Goal: Task Accomplishment & Management: Manage account settings

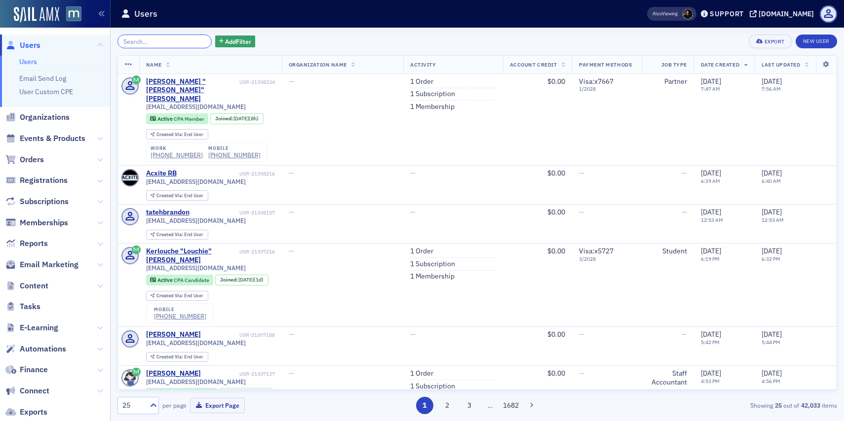
click at [171, 41] on input "search" at bounding box center [164, 42] width 94 height 14
paste input "[EMAIL_ADDRESS][DOMAIN_NAME]"
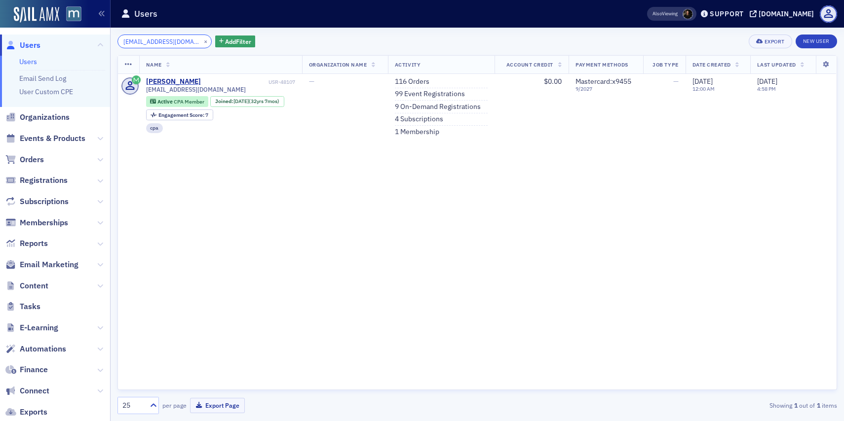
type input "[EMAIL_ADDRESS][DOMAIN_NAME]"
click at [201, 38] on button "×" at bounding box center [205, 41] width 9 height 9
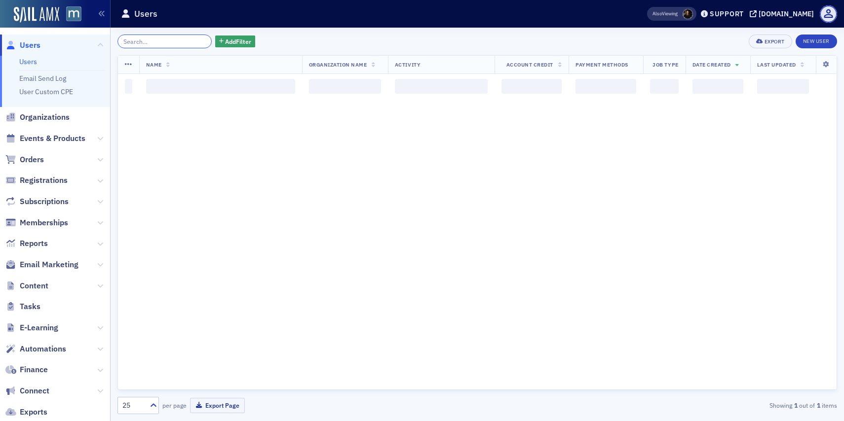
click at [191, 38] on input "search" at bounding box center [164, 42] width 94 height 14
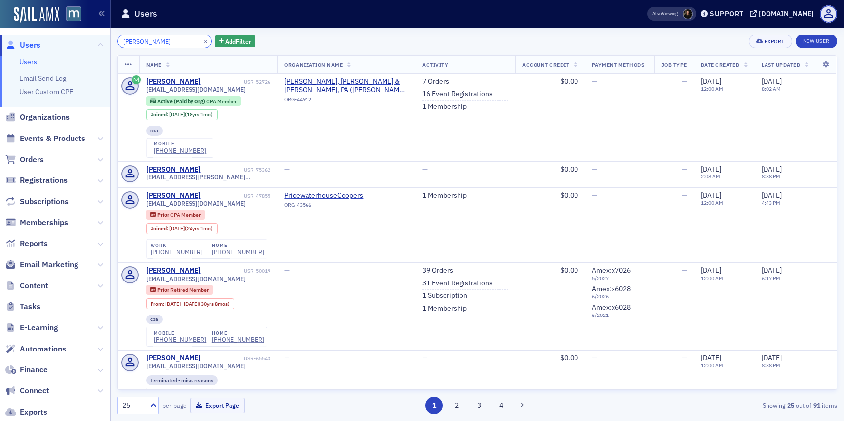
type input "[PERSON_NAME]"
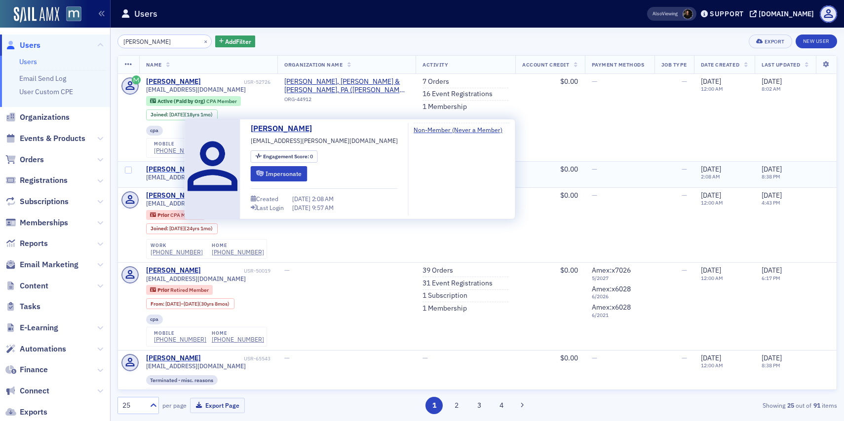
click at [167, 168] on div "[PERSON_NAME]" at bounding box center [173, 169] width 55 height 9
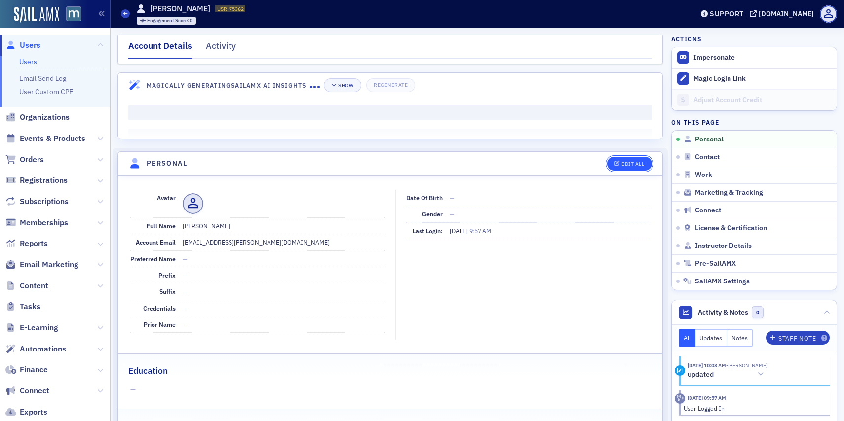
click at [627, 160] on button "Edit All" at bounding box center [629, 164] width 44 height 14
select select "US"
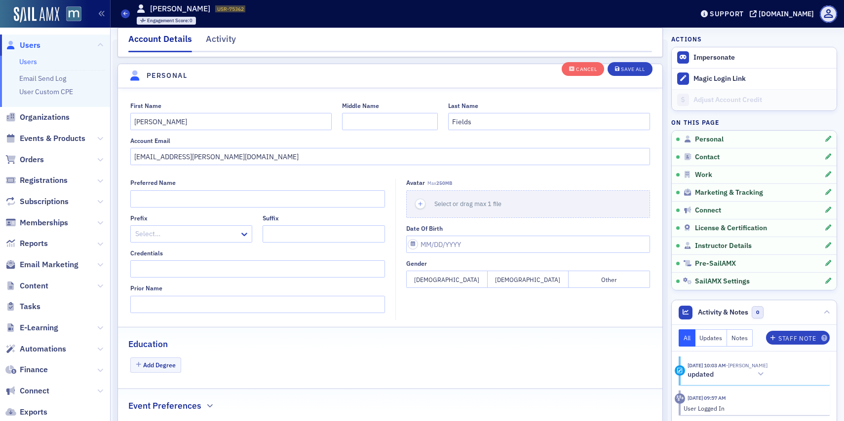
scroll to position [115, 0]
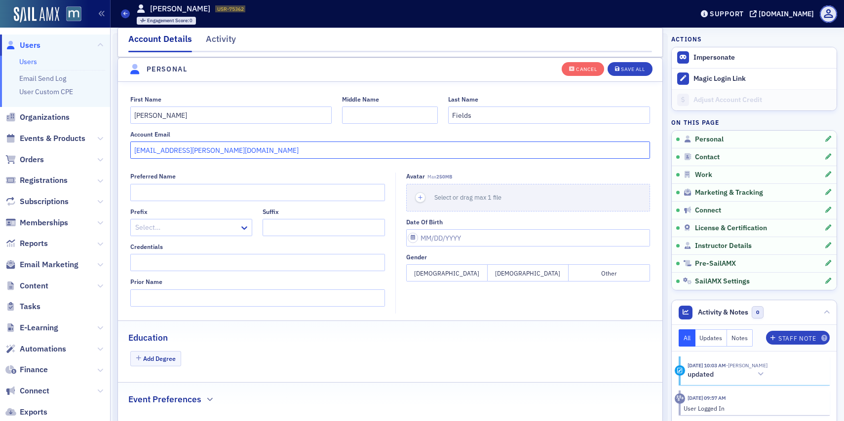
click at [278, 142] on input "[EMAIL_ADDRESS][PERSON_NAME][DOMAIN_NAME]" at bounding box center [390, 150] width 520 height 17
click at [528, 116] on input "Fields" at bounding box center [549, 115] width 202 height 17
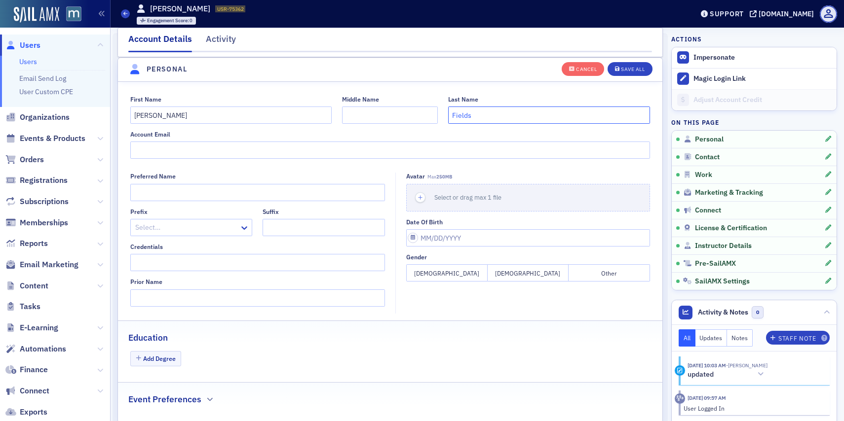
click at [528, 116] on input "Fields" at bounding box center [549, 115] width 202 height 17
click at [292, 112] on input "[PERSON_NAME]" at bounding box center [231, 115] width 202 height 17
type input "B"
click at [626, 70] on div "Save All" at bounding box center [633, 69] width 24 height 5
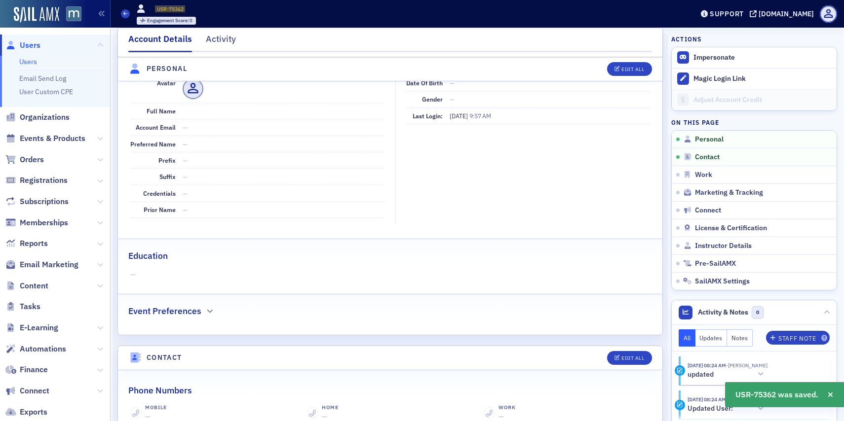
click at [35, 43] on span "Users" at bounding box center [30, 45] width 21 height 11
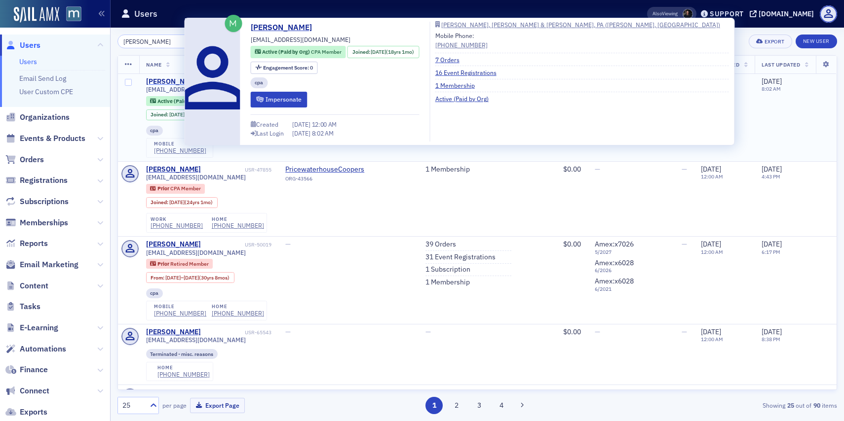
click at [178, 85] on div "[PERSON_NAME]" at bounding box center [173, 81] width 55 height 9
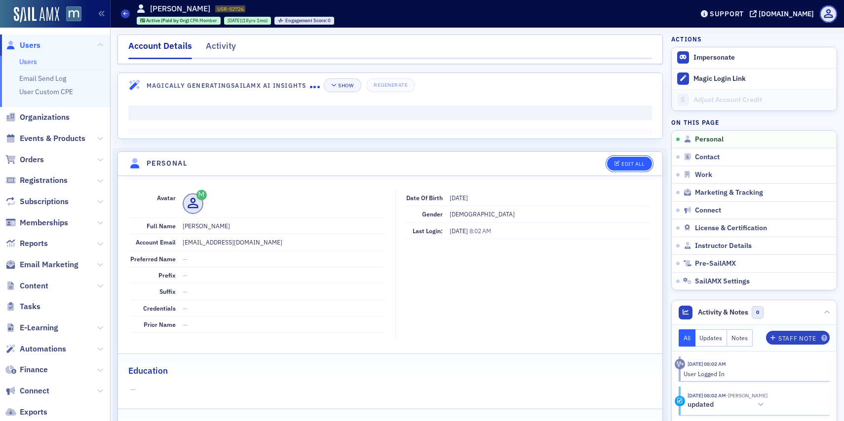
click at [612, 168] on button "Edit All" at bounding box center [629, 164] width 44 height 14
select select "US"
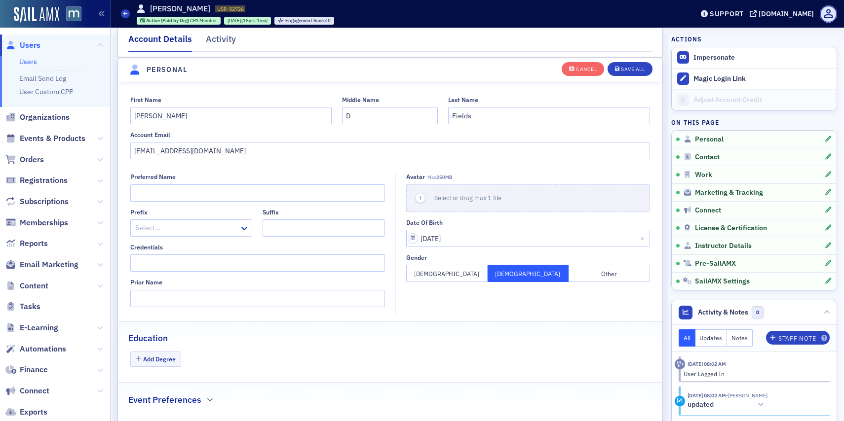
scroll to position [115, 0]
click at [253, 152] on input "[EMAIL_ADDRESS][DOMAIN_NAME]" at bounding box center [390, 150] width 520 height 17
paste input "@[PERSON_NAME]"
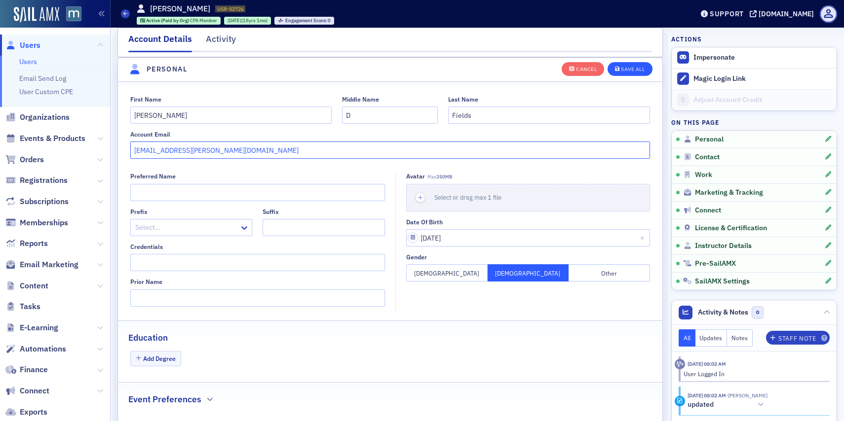
type input "[EMAIL_ADDRESS][PERSON_NAME][DOMAIN_NAME]"
click at [625, 72] on div "Save All" at bounding box center [633, 69] width 24 height 5
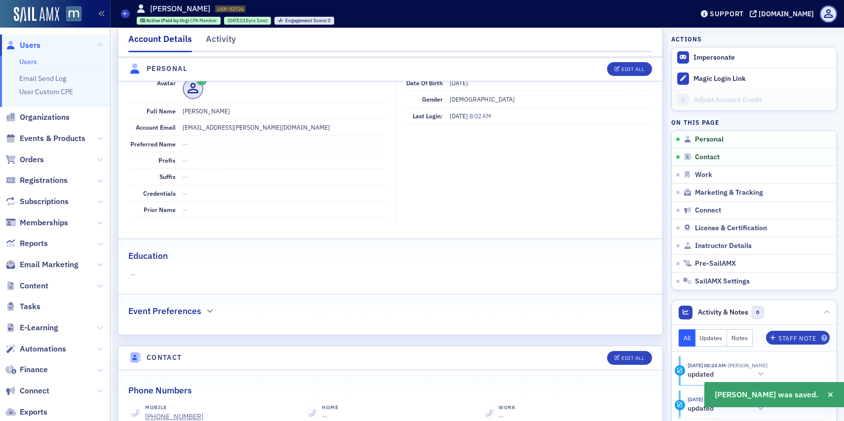
click at [31, 46] on span "Users" at bounding box center [30, 45] width 21 height 11
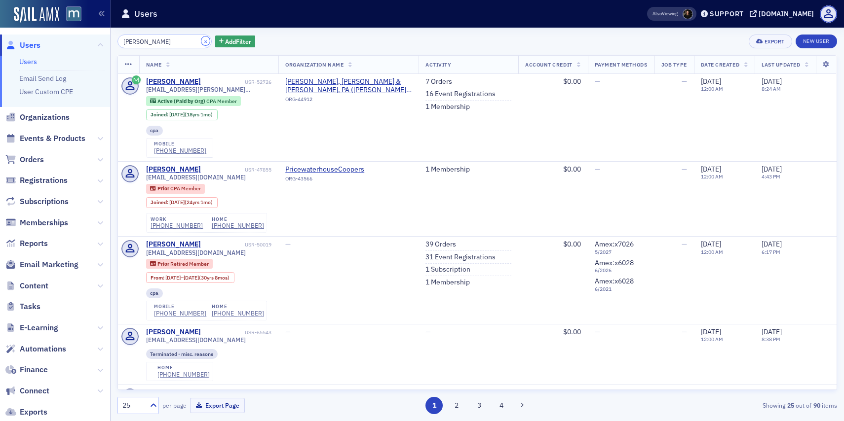
click at [201, 40] on button "×" at bounding box center [205, 41] width 9 height 9
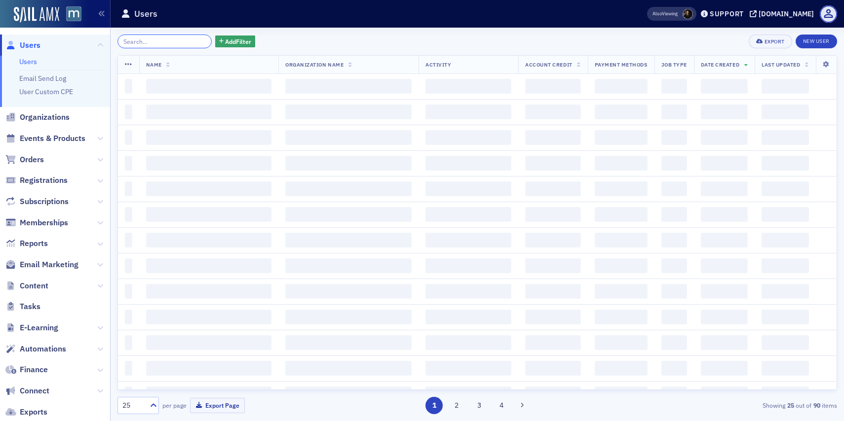
click at [188, 40] on input "search" at bounding box center [164, 42] width 94 height 14
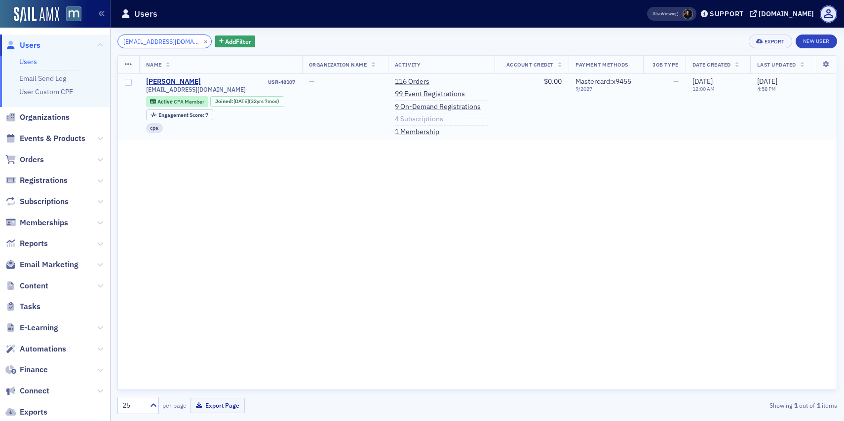
type input "[EMAIL_ADDRESS][DOMAIN_NAME]"
click at [434, 115] on link "4 Subscriptions" at bounding box center [419, 119] width 48 height 9
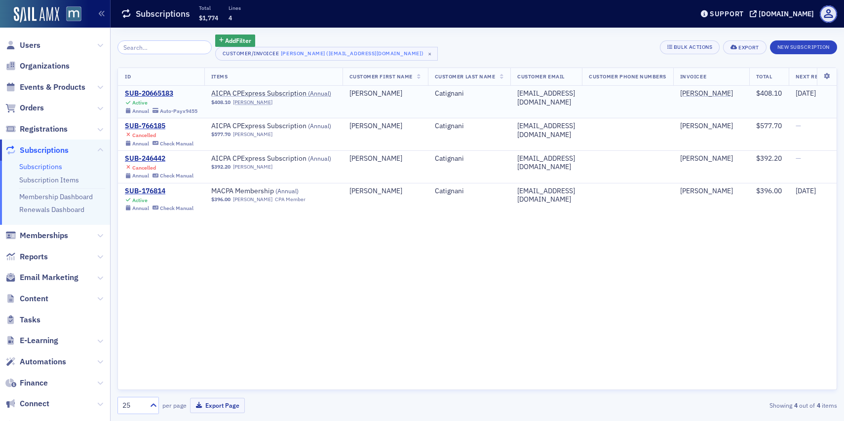
click at [160, 98] on span "Active Annual Auto-Pay x9455" at bounding box center [161, 106] width 73 height 16
click at [160, 97] on div "SUB-20665183" at bounding box center [161, 93] width 73 height 9
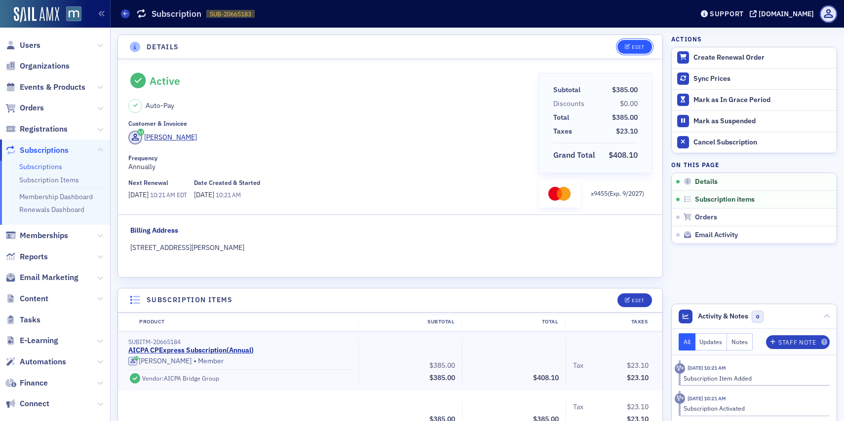
click at [644, 46] on button "Edit" at bounding box center [634, 47] width 34 height 14
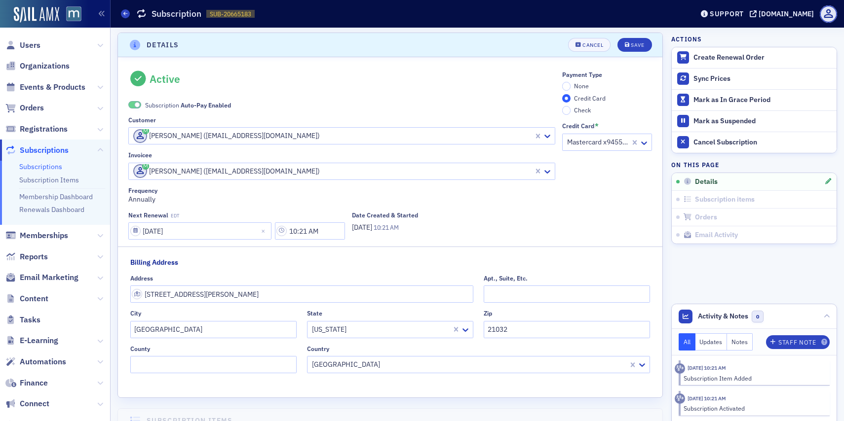
click at [140, 102] on span at bounding box center [134, 104] width 13 height 7
click at [565, 85] on input "None" at bounding box center [566, 86] width 9 height 9
click at [628, 44] on icon "submit" at bounding box center [627, 44] width 5 height 5
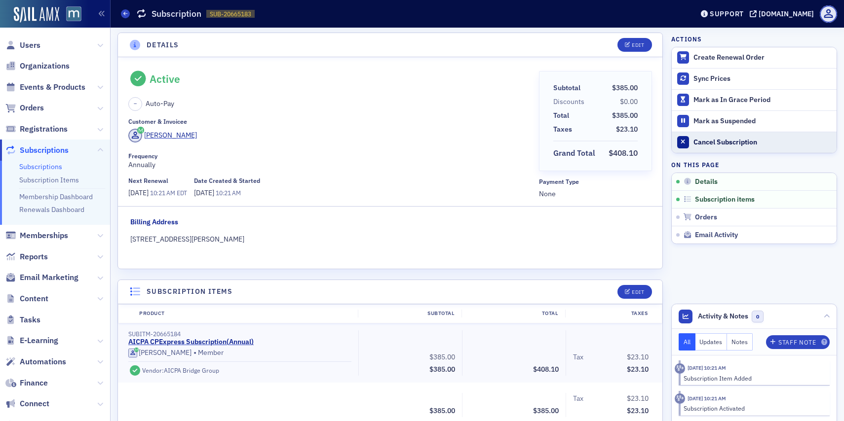
click at [687, 141] on div at bounding box center [683, 142] width 12 height 12
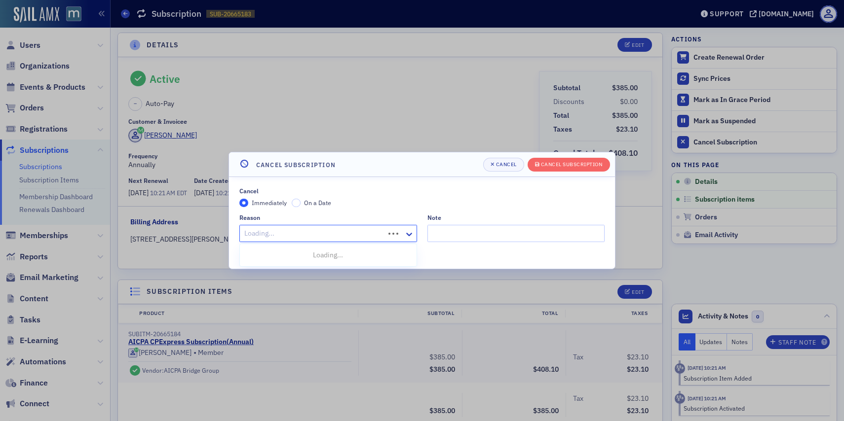
click at [359, 239] on div at bounding box center [313, 233] width 140 height 12
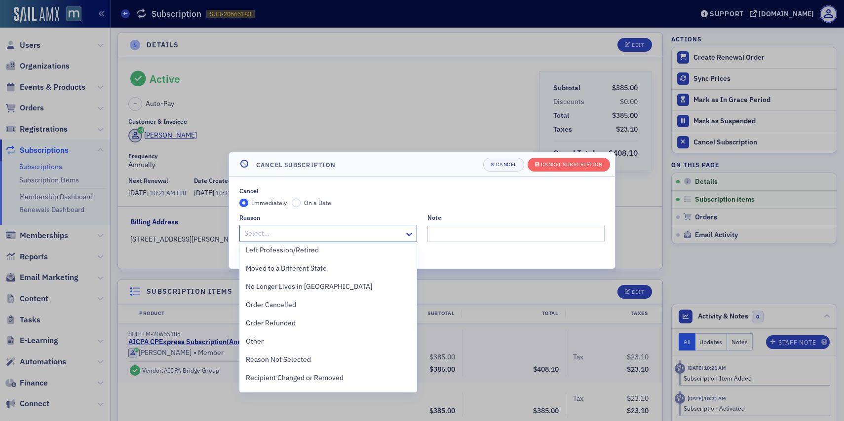
scroll to position [221, 0]
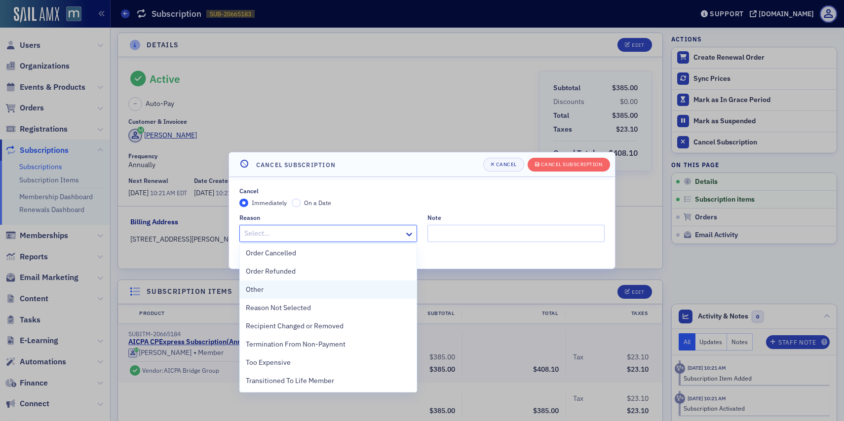
click at [306, 288] on div "Other" at bounding box center [328, 290] width 165 height 10
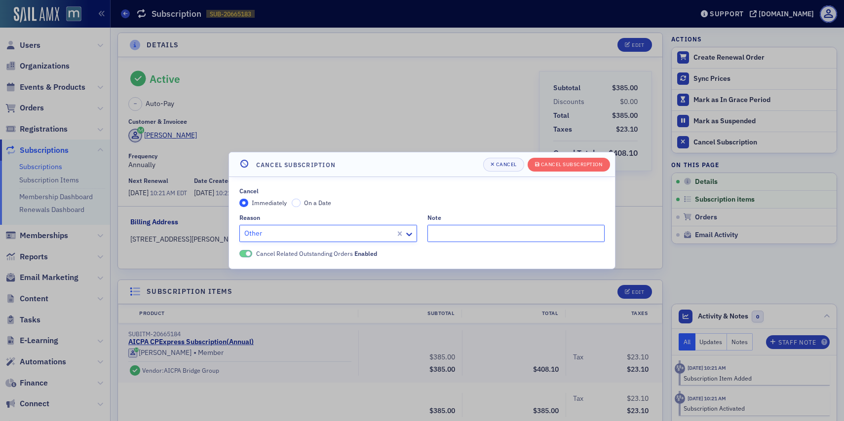
click at [454, 239] on input "Note" at bounding box center [516, 233] width 178 height 17
paste input "I currently have a subscription to AICPA CPExpress and is due to renew on [DATE…"
type input ""I currently have a subscription to AICPA CPExpress and is due to renew on [DAT…"
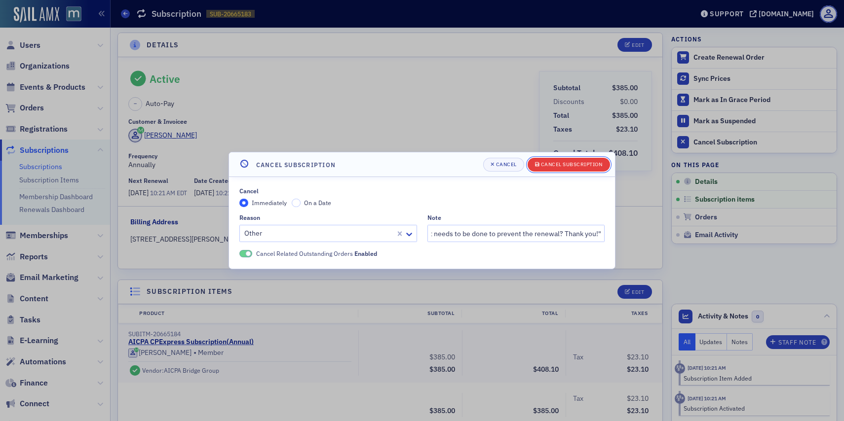
scroll to position [0, 0]
click at [578, 161] on span "Cancel Subscription" at bounding box center [569, 165] width 68 height 8
